Goal: Transaction & Acquisition: Purchase product/service

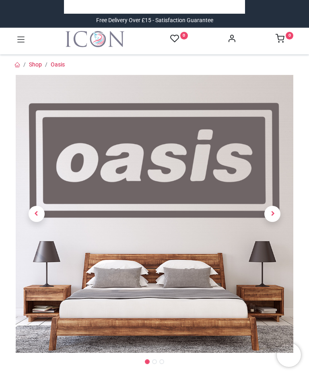
click at [277, 217] on span "Next" at bounding box center [273, 214] width 16 height 16
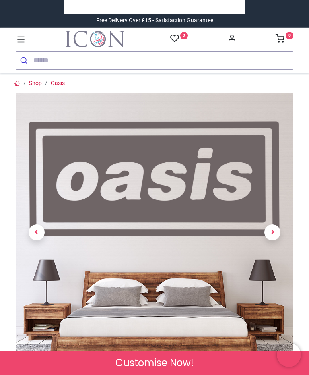
click at [60, 83] on link "Oasis" at bounding box center [58, 83] width 14 height 6
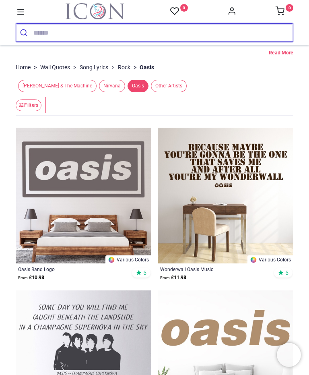
scroll to position [37, 0]
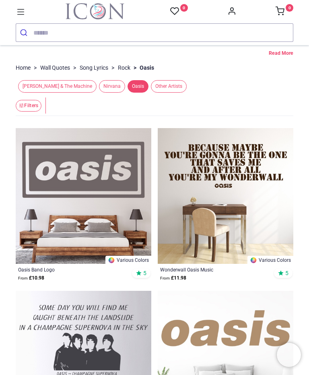
click at [97, 180] on img at bounding box center [84, 196] width 136 height 136
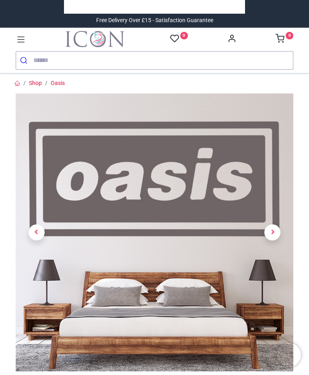
click at [276, 235] on span "Next" at bounding box center [273, 232] width 16 height 16
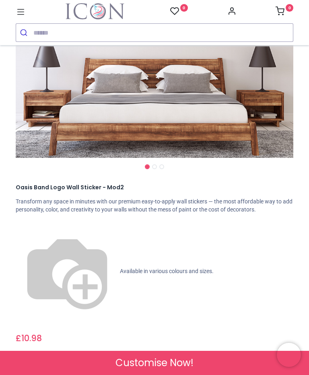
scroll to position [186, 0]
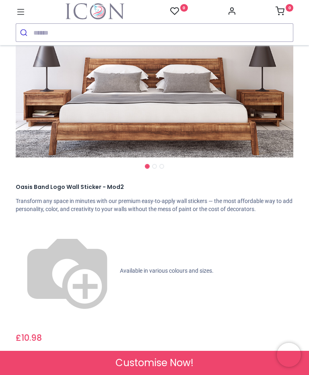
click at [172, 372] on span "Check Sizes & Prices" at bounding box center [155, 376] width 58 height 8
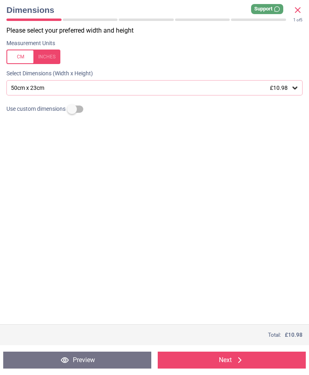
click at [308, 89] on div "50cm x 23cm £10.98" at bounding box center [154, 87] width 309 height 15
click at [23, 52] on div at bounding box center [33, 57] width 54 height 14
click at [50, 56] on div at bounding box center [33, 57] width 54 height 14
click at [299, 87] on icon at bounding box center [295, 88] width 8 height 8
